Goal: Task Accomplishment & Management: Complete application form

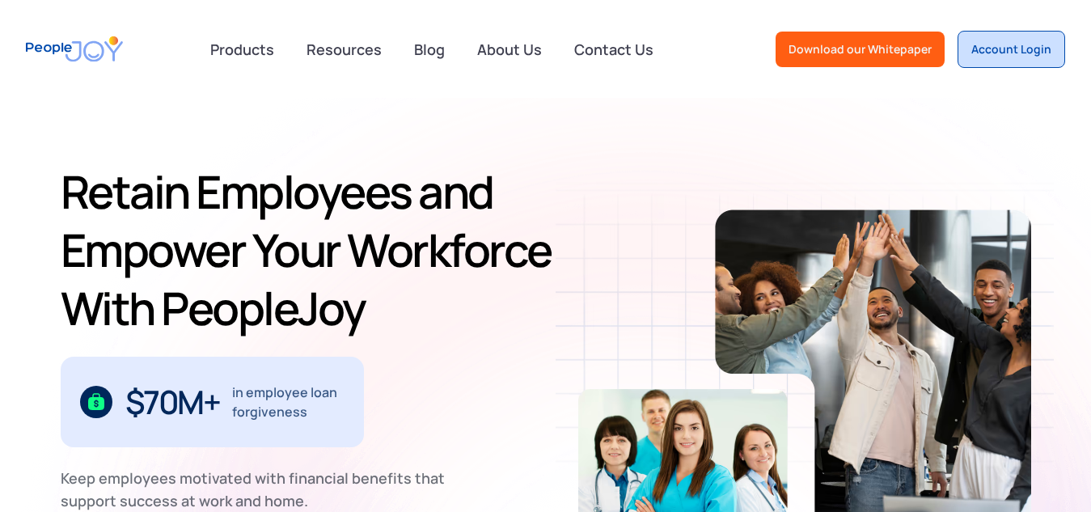
click at [1004, 46] on div "Account Login" at bounding box center [1011, 49] width 80 height 16
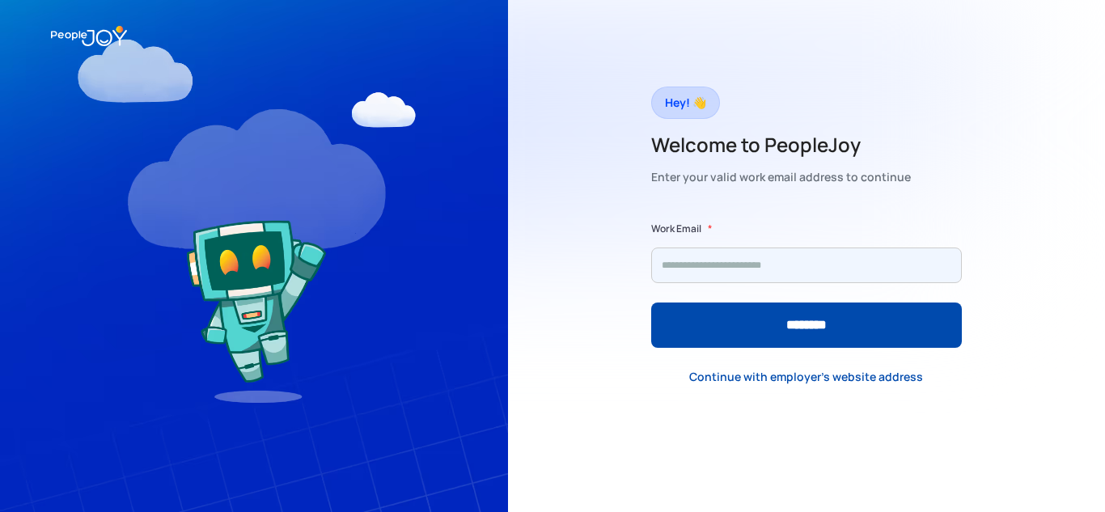
click at [772, 266] on input "Form" at bounding box center [806, 266] width 311 height 36
type input "**********"
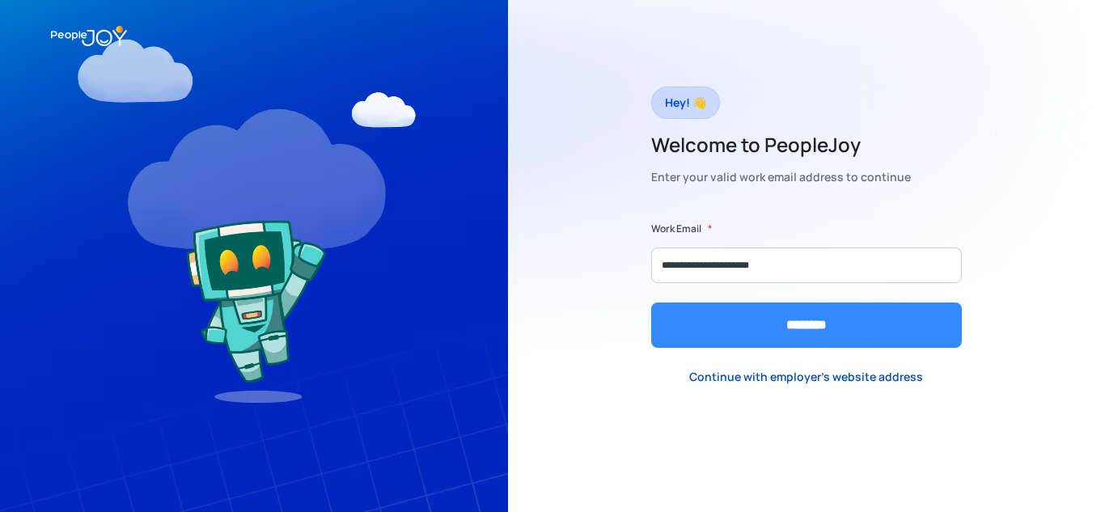
click at [794, 328] on input "********" at bounding box center [806, 325] width 311 height 45
